Goal: Task Accomplishment & Management: Complete application form

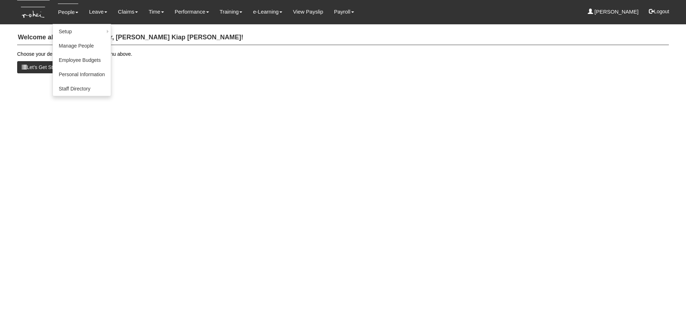
click at [66, 15] on link "People" at bounding box center [68, 12] width 20 height 17
click at [71, 46] on link "Manage People" at bounding box center [82, 46] width 58 height 14
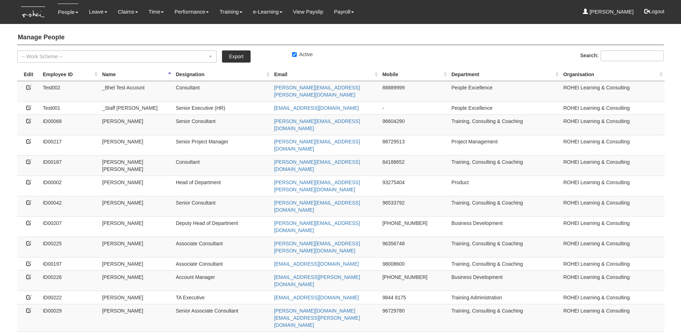
select select "50"
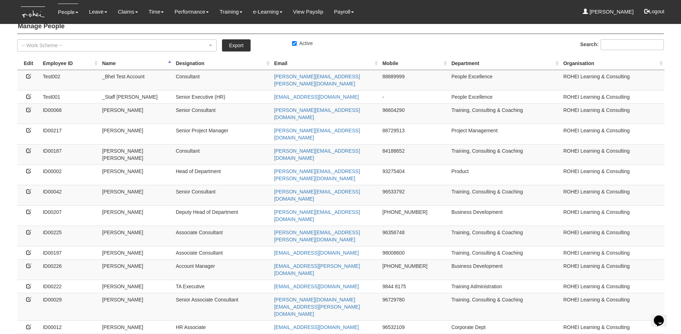
scroll to position [13, 0]
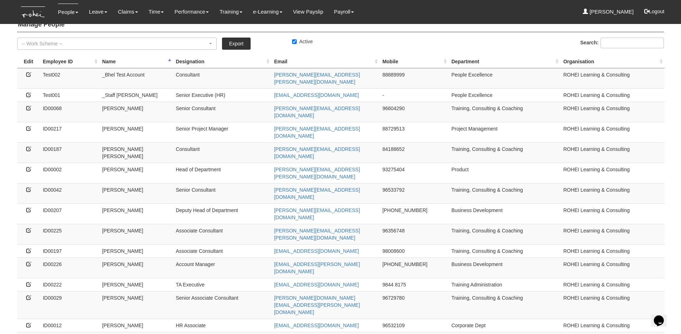
drag, startPoint x: 65, startPoint y: 247, endPoint x: 43, endPoint y: 247, distance: 22.1
click at [43, 318] on td "ID00012" at bounding box center [69, 324] width 59 height 13
copy td "ID00012"
drag, startPoint x: 102, startPoint y: 246, endPoint x: 148, endPoint y: 248, distance: 46.5
click at [148, 318] on td "Claribel Abadilla" at bounding box center [136, 324] width 74 height 13
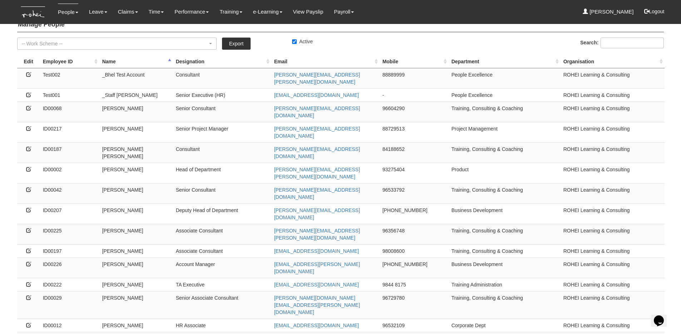
copy td "Claribel Abadilla"
copy tr "bhel@rohei.com"
drag, startPoint x: 320, startPoint y: 246, endPoint x: 270, endPoint y: 246, distance: 50.0
click at [270, 318] on tr "ID00012 Claribel Abadilla HR Associate bhel@rohei.com 96532109 Corporate Dept R…" at bounding box center [340, 324] width 647 height 13
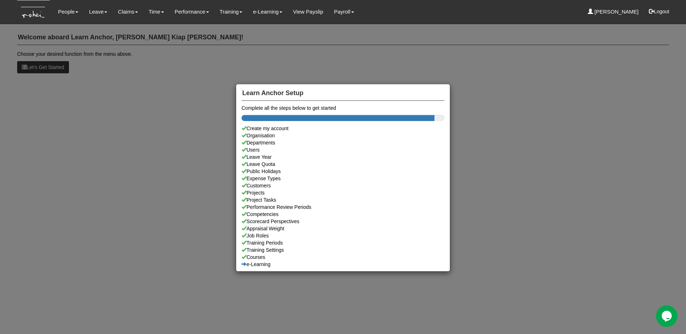
click at [154, 21] on div "Learn Anchor Setup Complete all the steps below to get started Create my accoun…" at bounding box center [343, 167] width 686 height 334
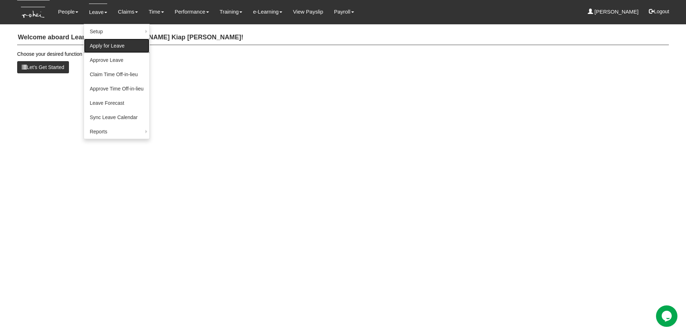
click at [111, 44] on link "Apply for Leave" at bounding box center [116, 46] width 65 height 14
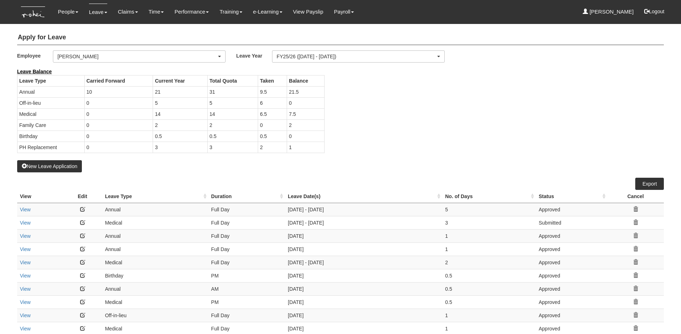
select select "50"
click at [102, 55] on div "[PERSON_NAME]" at bounding box center [137, 56] width 159 height 7
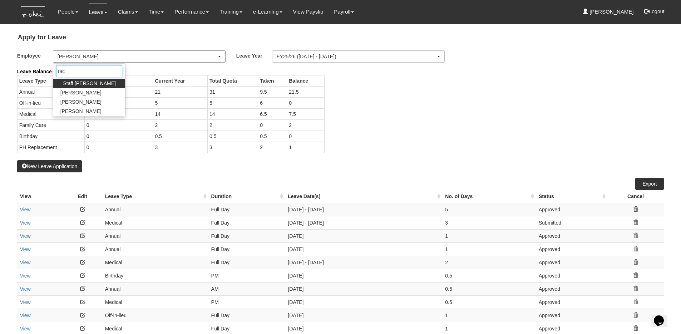
type input "rach"
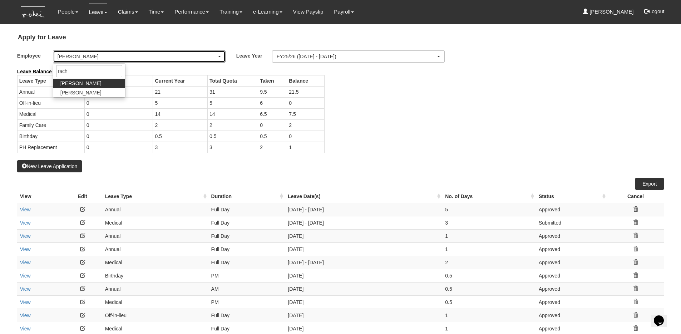
select select "b8e418c5-4215-4e95-9dcc-22ebf7c6c43a"
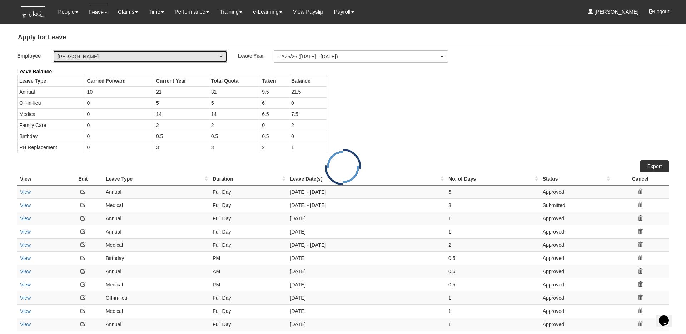
select select "50"
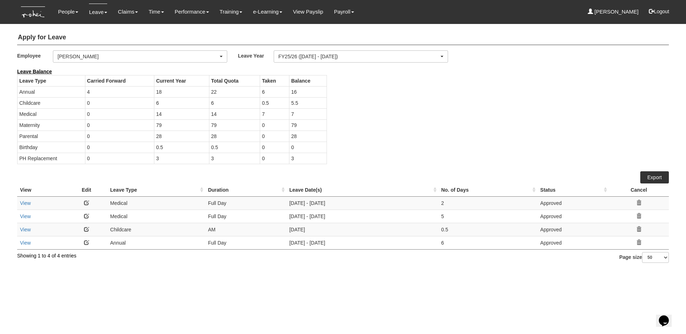
click at [502, 83] on div "Leave Balance Leave Type Carried Forward Current Year Total Quota Taken Balance…" at bounding box center [338, 119] width 652 height 103
